Goal: Information Seeking & Learning: Check status

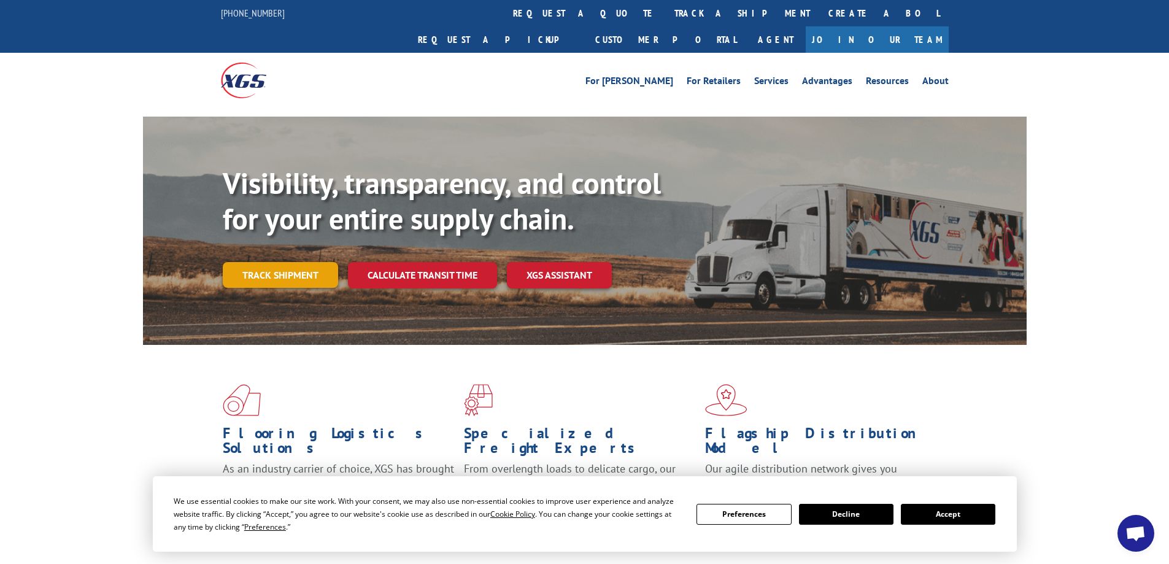
click at [291, 262] on link "Track shipment" at bounding box center [280, 275] width 115 height 26
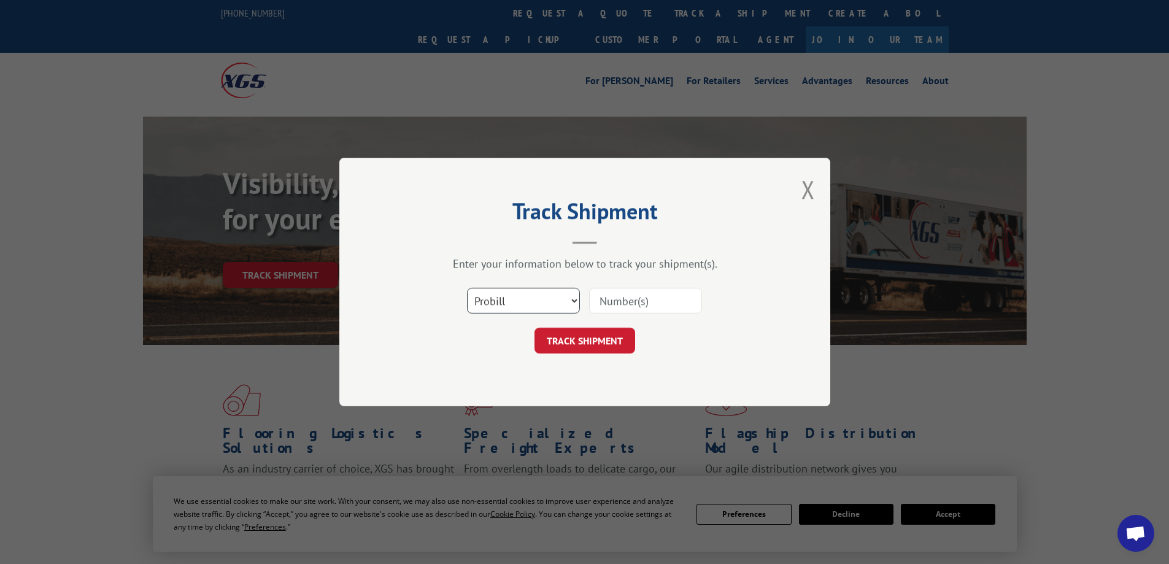
click at [552, 306] on select "Select category... Probill BOL PO" at bounding box center [523, 301] width 113 height 26
select select "po"
click at [467, 288] on select "Select category... Probill BOL PO" at bounding box center [523, 301] width 113 height 26
click at [626, 297] on input at bounding box center [645, 301] width 113 height 26
paste input "07466137"
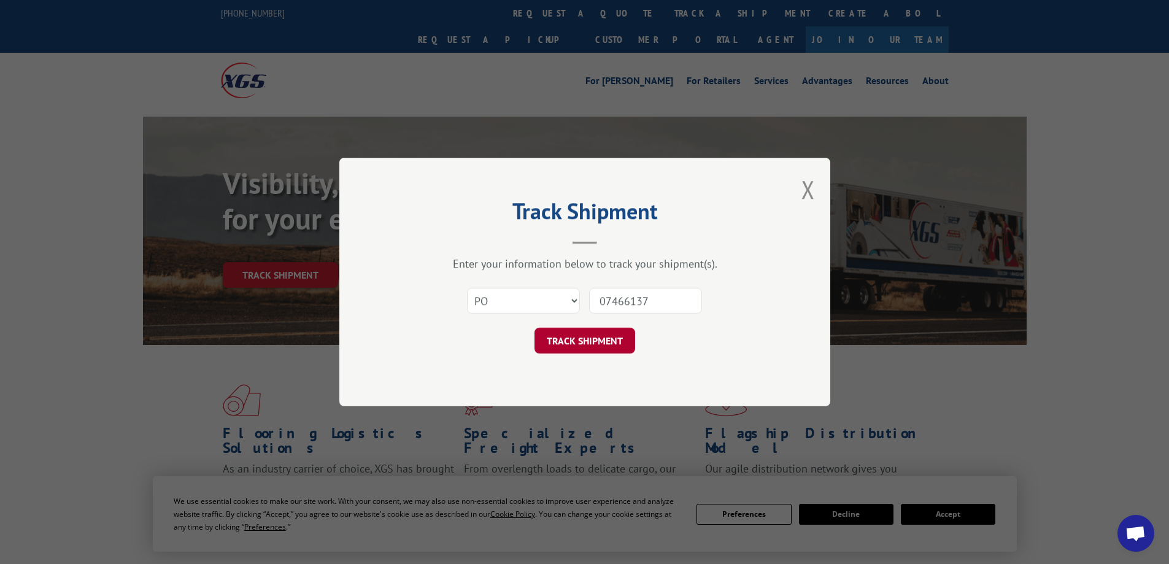
type input "07466137"
click at [601, 340] on button "TRACK SHIPMENT" at bounding box center [585, 341] width 101 height 26
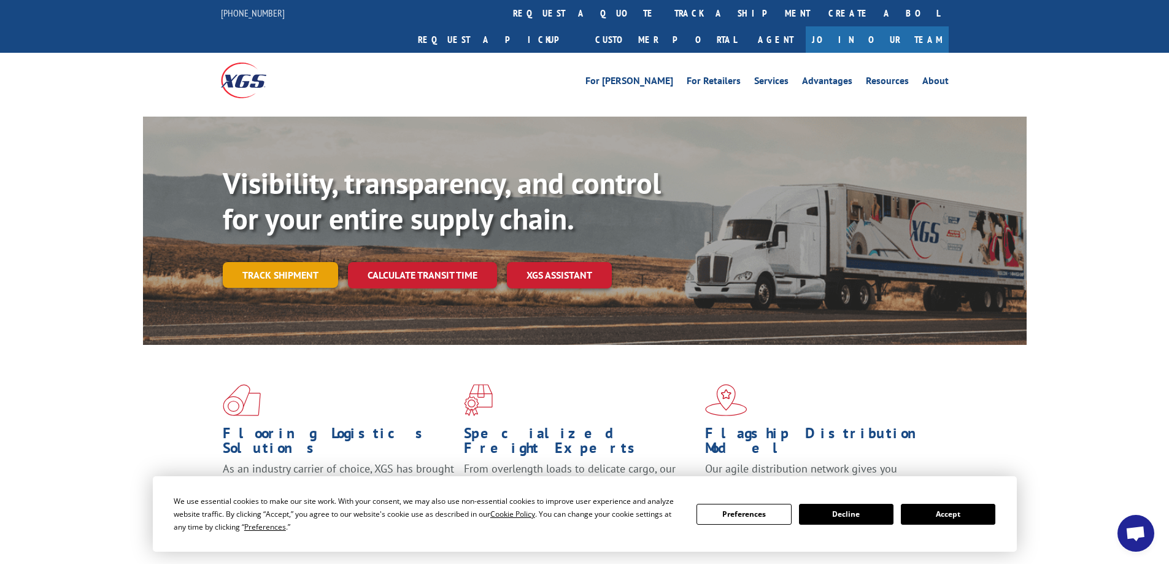
click at [303, 262] on link "Track shipment" at bounding box center [280, 275] width 115 height 26
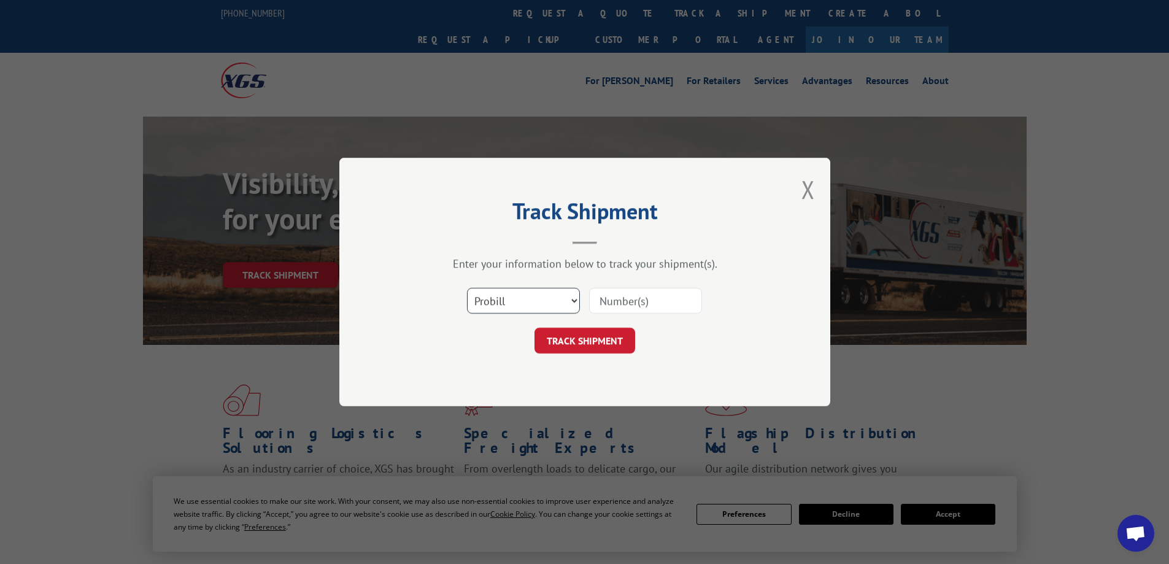
click at [553, 297] on select "Select category... Probill BOL PO" at bounding box center [523, 301] width 113 height 26
select select "po"
click at [467, 288] on select "Select category... Probill BOL PO" at bounding box center [523, 301] width 113 height 26
paste input "13492874"
type input "13492874"
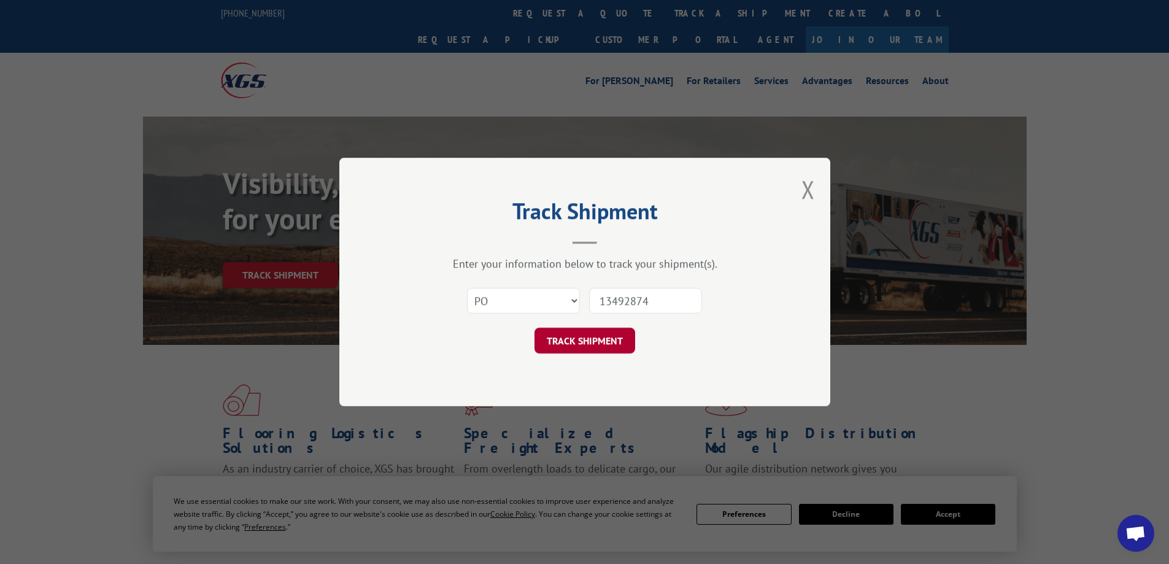
click at [596, 338] on button "TRACK SHIPMENT" at bounding box center [585, 341] width 101 height 26
